Goal: Transaction & Acquisition: Purchase product/service

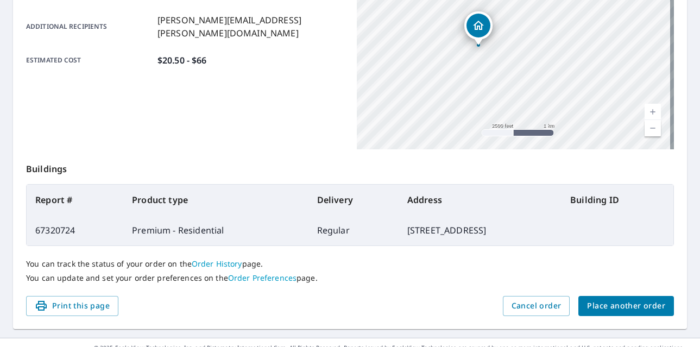
scroll to position [292, 0]
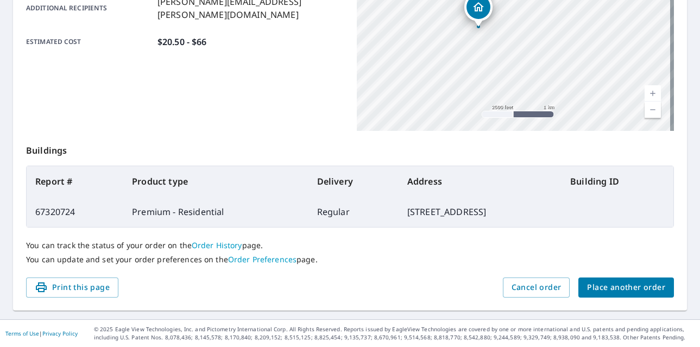
click at [628, 288] on span "Place another order" at bounding box center [626, 288] width 78 height 14
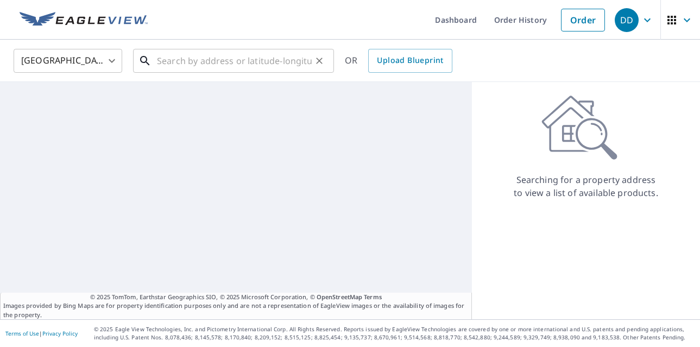
click at [215, 48] on input "text" at bounding box center [234, 61] width 155 height 30
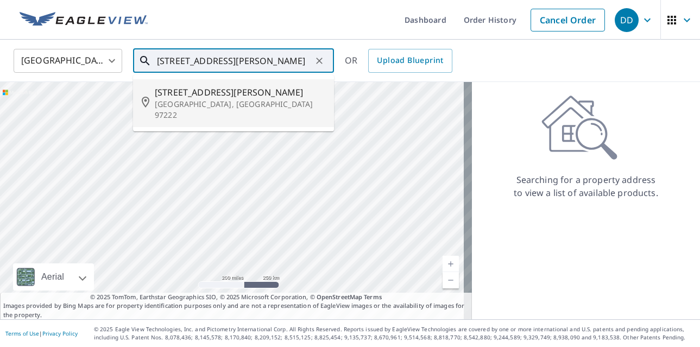
click at [249, 91] on span "[STREET_ADDRESS][PERSON_NAME]" at bounding box center [240, 92] width 170 height 13
type input "[STREET_ADDRESS][PERSON_NAME]"
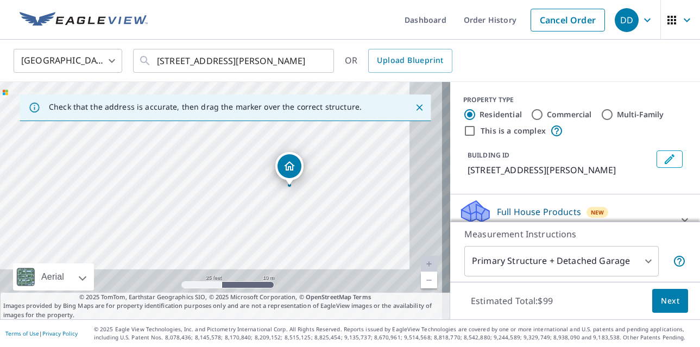
drag, startPoint x: 286, startPoint y: 205, endPoint x: 253, endPoint y: 154, distance: 60.1
click at [253, 154] on div "[STREET_ADDRESS][PERSON_NAME]" at bounding box center [225, 200] width 450 height 237
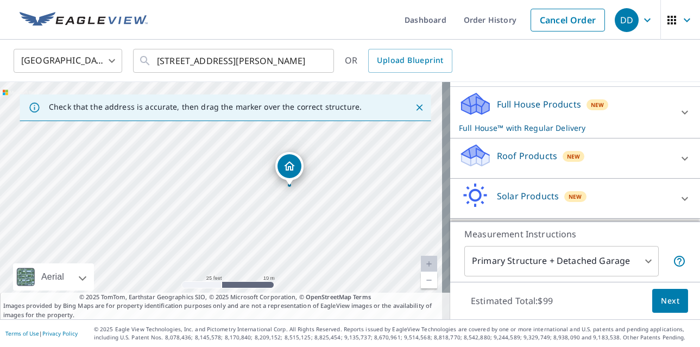
scroll to position [109, 0]
click at [641, 158] on div "Roof Products New" at bounding box center [565, 157] width 213 height 31
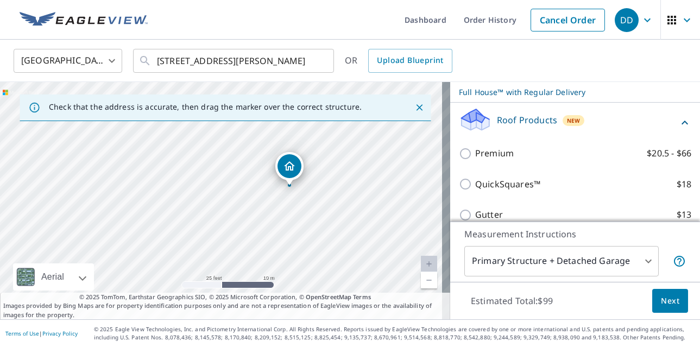
scroll to position [163, 0]
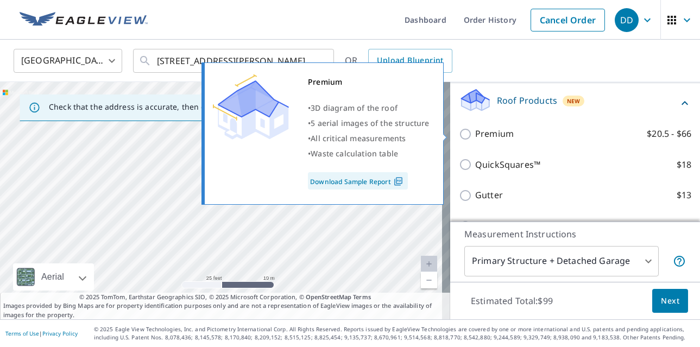
click at [515, 133] on label "Premium $20.5 - $66" at bounding box center [583, 134] width 216 height 14
click at [475, 133] on input "Premium $20.5 - $66" at bounding box center [467, 134] width 16 height 13
checkbox input "true"
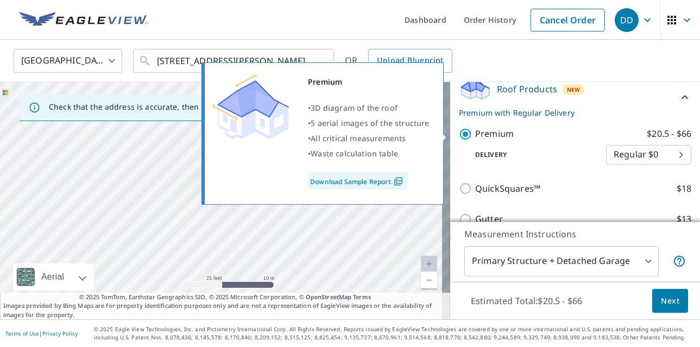
checkbox input "false"
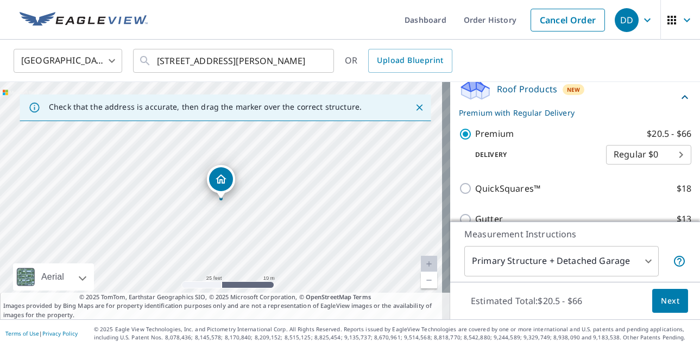
click at [660, 302] on span "Next" at bounding box center [669, 301] width 18 height 14
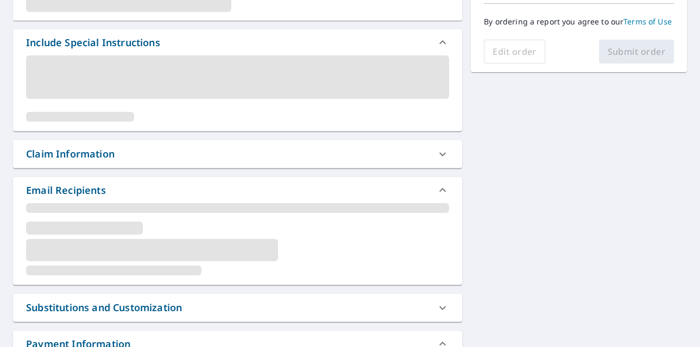
scroll to position [326, 0]
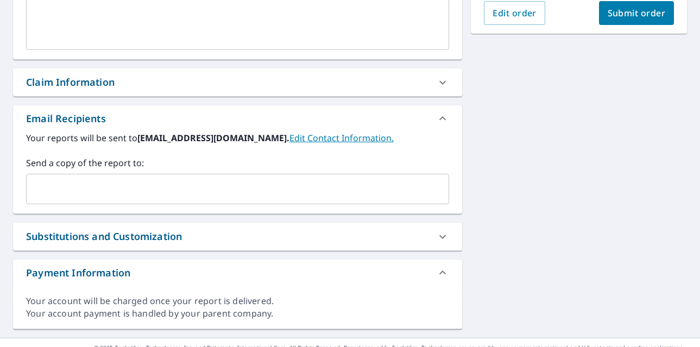
drag, startPoint x: 108, startPoint y: 207, endPoint x: 109, endPoint y: 201, distance: 6.6
click at [108, 206] on div "Your reports will be sent to [EMAIL_ADDRESS][DOMAIN_NAME]. Edit Contact Informa…" at bounding box center [237, 172] width 449 height 82
click at [110, 200] on div "​" at bounding box center [237, 189] width 423 height 30
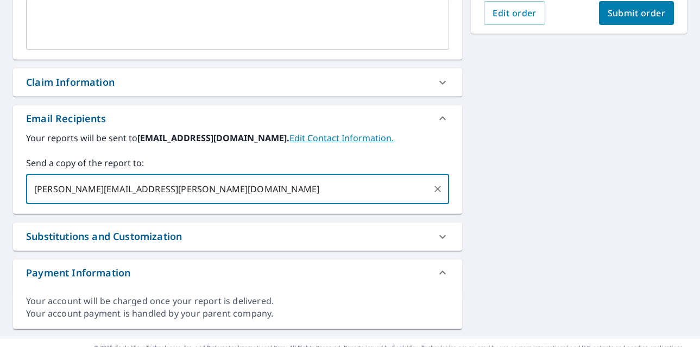
click at [161, 189] on input "[PERSON_NAME][EMAIL_ADDRESS][PERSON_NAME][DOMAIN_NAME]" at bounding box center [229, 189] width 397 height 21
type input "[PERSON_NAME][EMAIL_ADDRESS][PERSON_NAME][DOMAIN_NAME]"
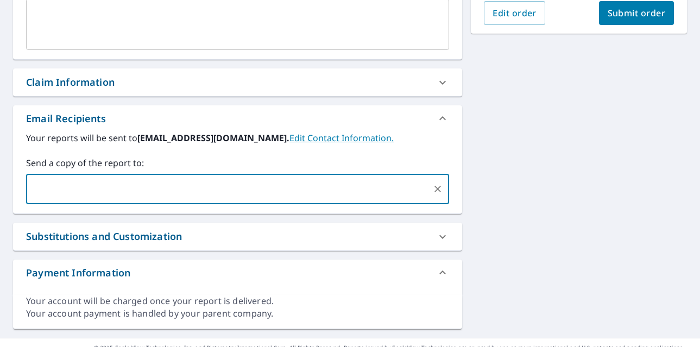
click at [612, 18] on span "Submit order" at bounding box center [636, 13] width 58 height 12
checkbox input "true"
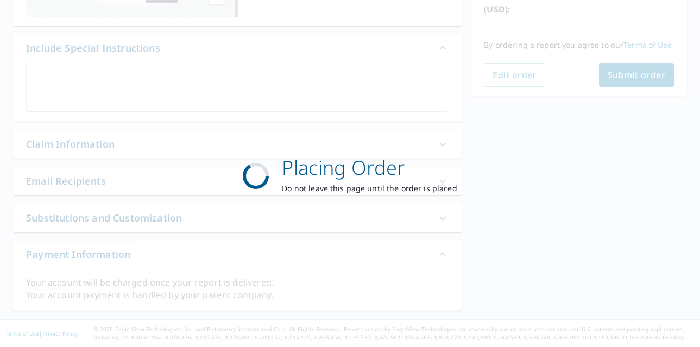
scroll to position [264, 0]
